Goal: Use online tool/utility: Utilize a website feature to perform a specific function

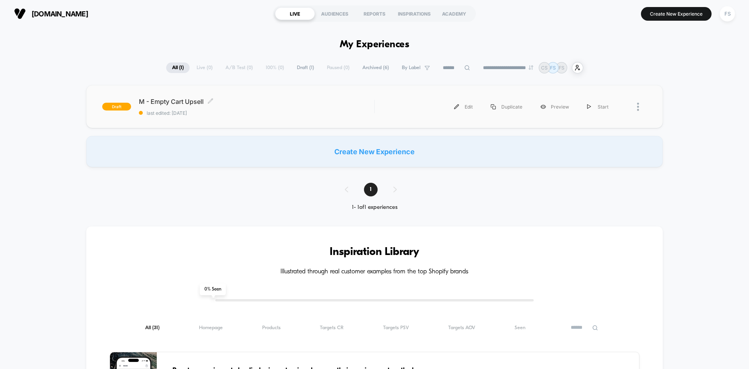
click at [158, 103] on span "M - Empty Cart Upsell Click to edit experience details" at bounding box center [256, 102] width 235 height 8
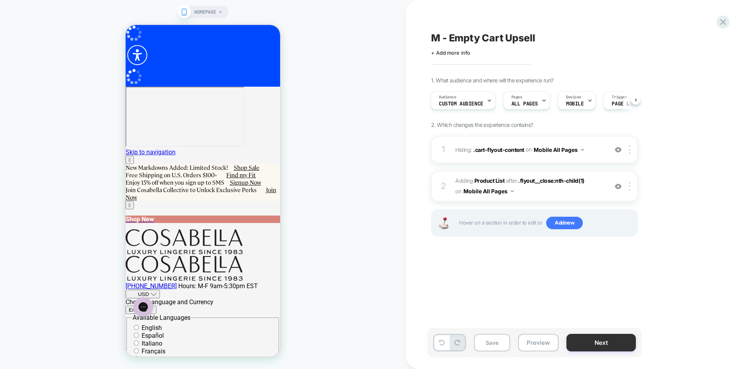
click at [609, 346] on button "Next" at bounding box center [600, 343] width 69 height 18
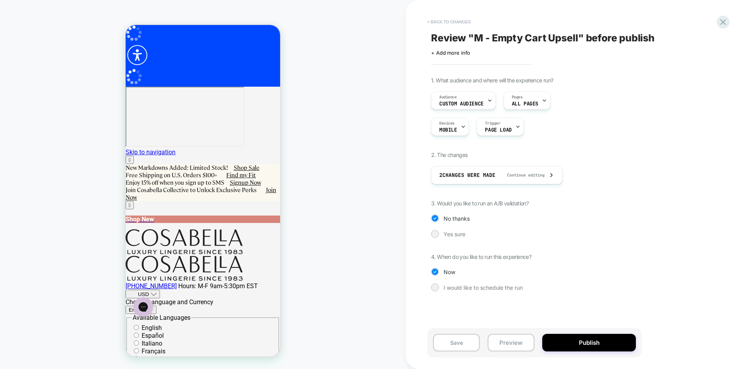
click at [446, 19] on button "< Back to changes" at bounding box center [448, 22] width 51 height 12
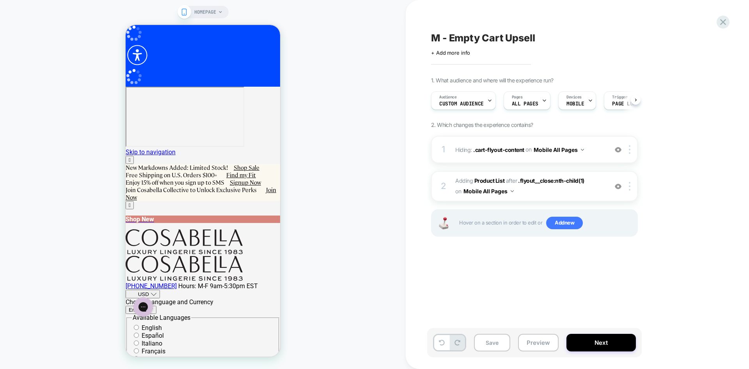
scroll to position [0, 0]
